Goal: Task Accomplishment & Management: Manage account settings

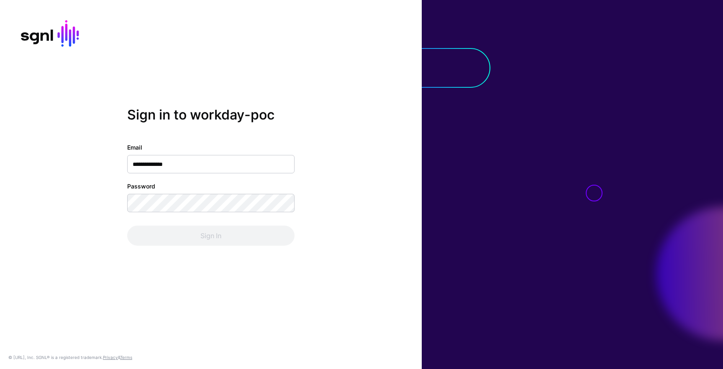
type input "**********"
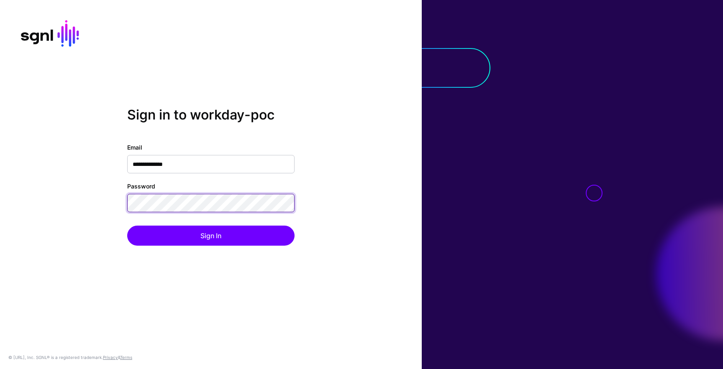
click at [127, 226] on button "Sign In" at bounding box center [210, 236] width 167 height 20
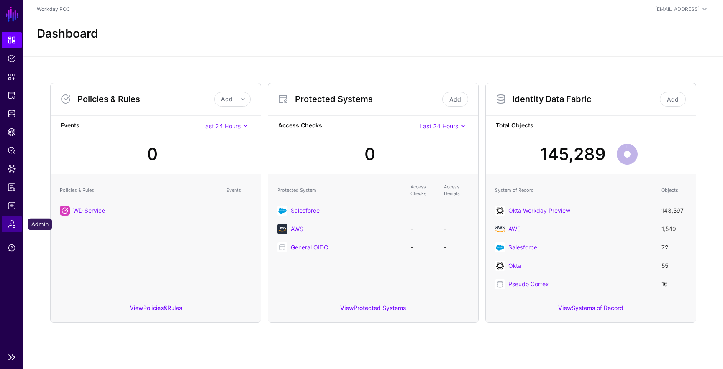
click at [11, 225] on span "Admin" at bounding box center [12, 224] width 8 height 8
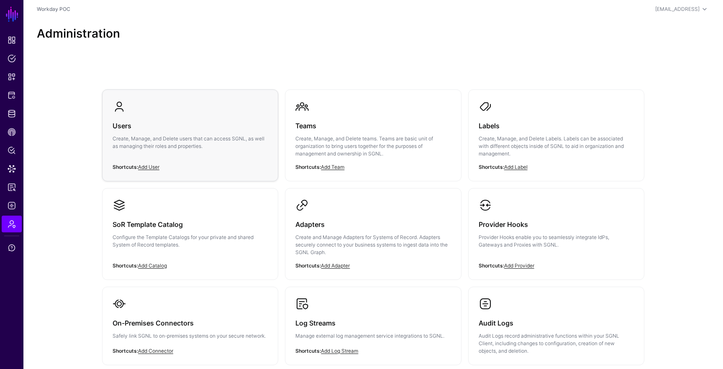
click at [132, 138] on p "Create, Manage, and Delete users that can access SGNL, as well as managing thei…" at bounding box center [190, 142] width 155 height 15
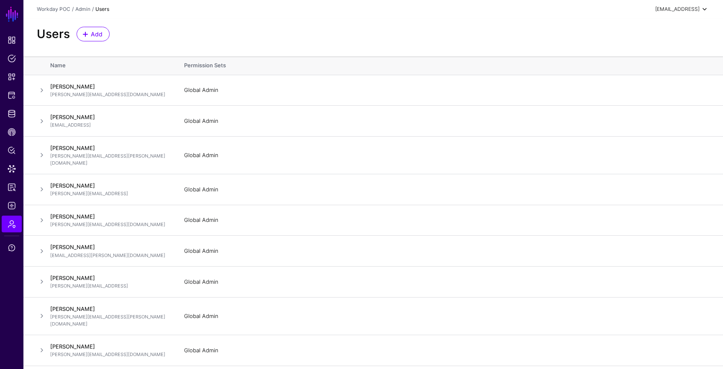
click at [700, 8] on span at bounding box center [705, 9] width 10 height 10
click at [40, 122] on span at bounding box center [42, 121] width 10 height 10
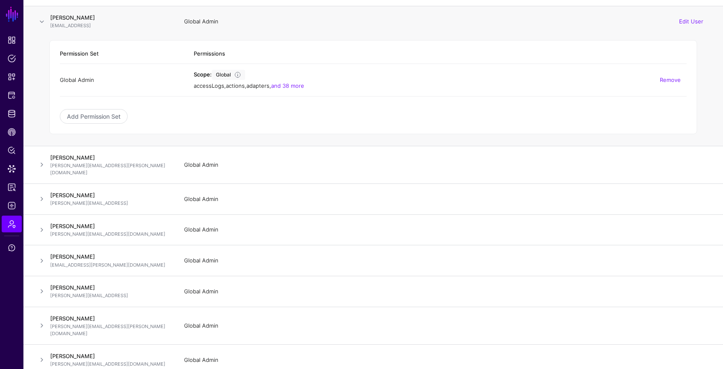
scroll to position [97, 0]
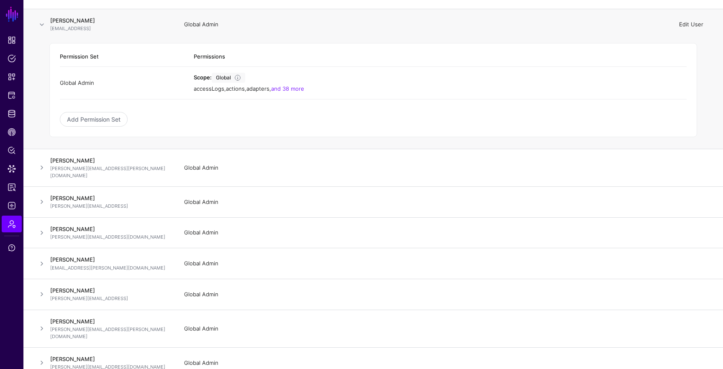
click at [693, 24] on link "Edit User" at bounding box center [691, 24] width 24 height 7
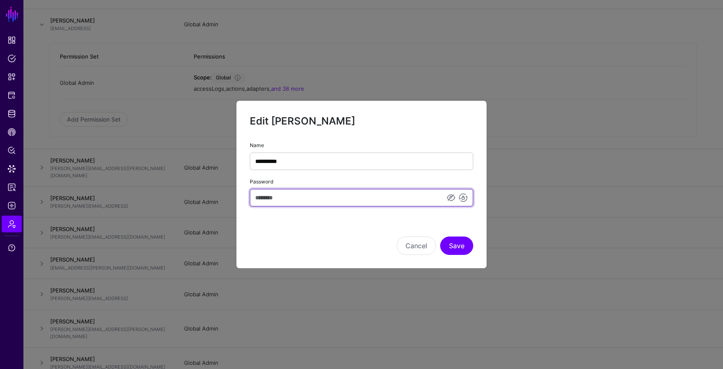
click at [292, 197] on input "Password" at bounding box center [361, 198] width 223 height 18
type input "**********"
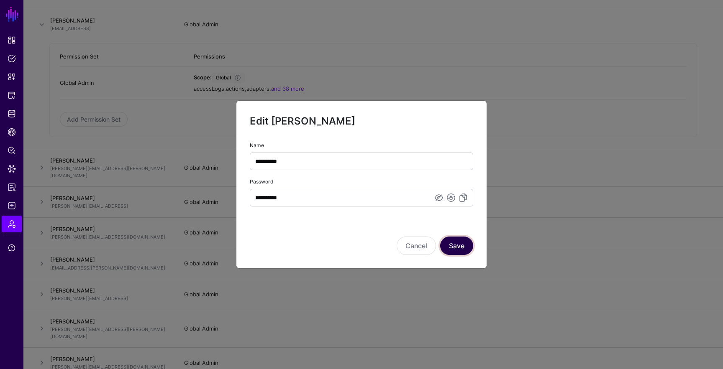
click at [452, 246] on button "Save" at bounding box center [456, 246] width 33 height 18
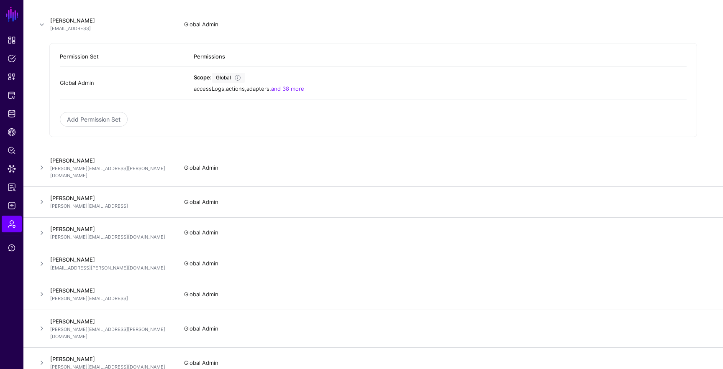
scroll to position [0, 0]
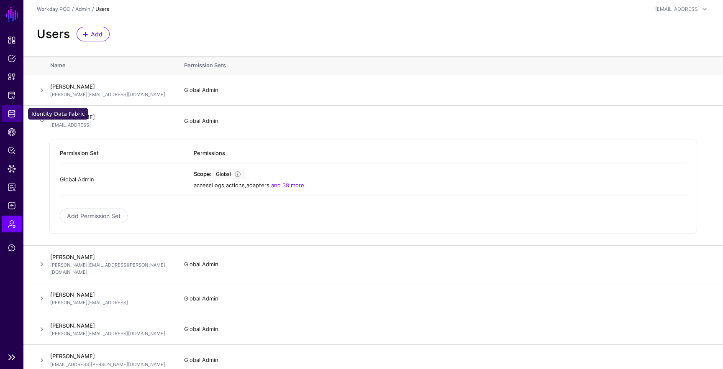
click at [11, 116] on span "Identity Data Fabric" at bounding box center [12, 114] width 8 height 8
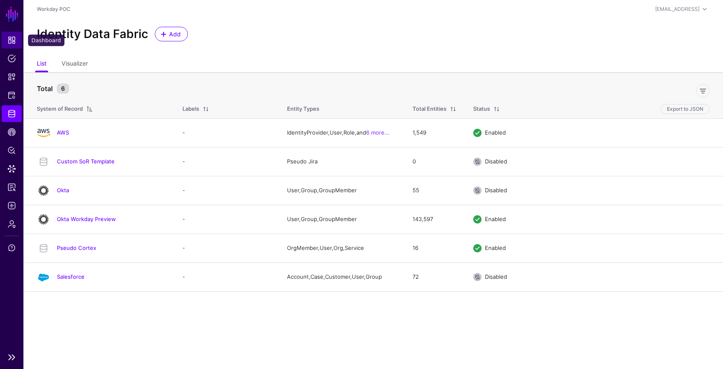
click at [13, 43] on span "Dashboard" at bounding box center [12, 40] width 8 height 8
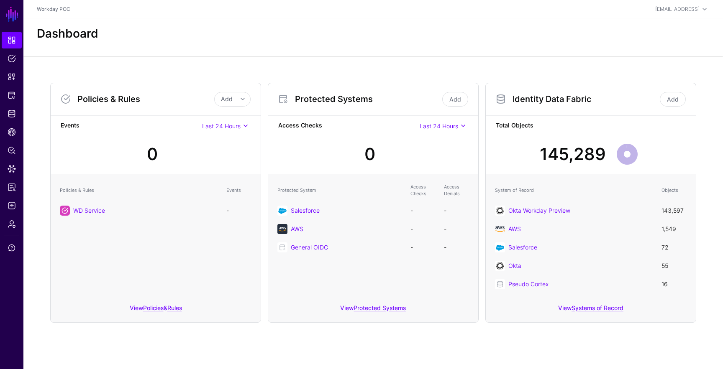
click at [457, 128] on span "Last 24 Hours" at bounding box center [439, 126] width 38 height 7
click at [446, 182] on div "Last 90 Days" at bounding box center [435, 181] width 54 height 8
